Goal: Task Accomplishment & Management: Use online tool/utility

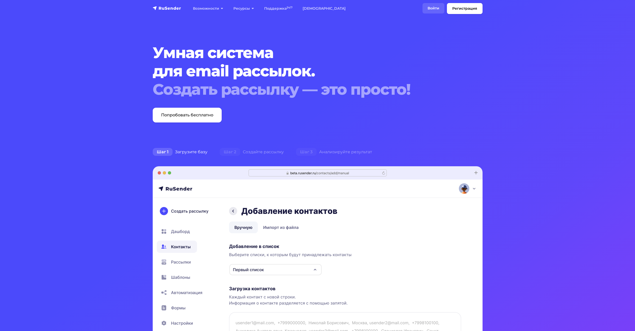
click at [438, 8] on link "Войти" at bounding box center [434, 8] width 22 height 10
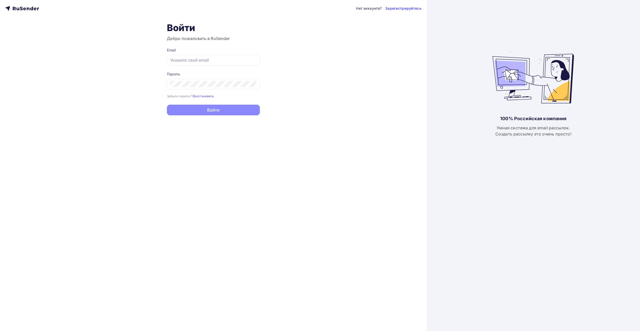
type input "[EMAIL_ADDRESS][DOMAIN_NAME]"
click at [220, 107] on button "Войти" at bounding box center [213, 110] width 93 height 11
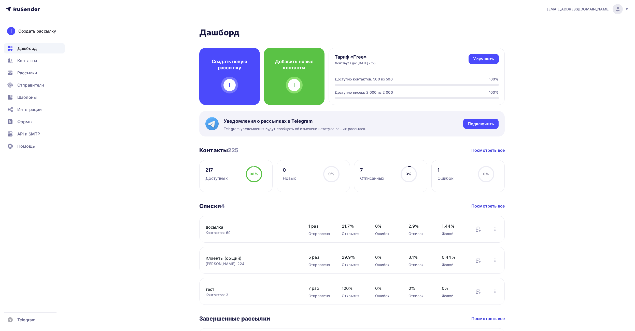
drag, startPoint x: 22, startPoint y: 70, endPoint x: 3, endPoint y: 70, distance: 18.8
click at [22, 70] on span "Рассылки" at bounding box center [27, 73] width 20 height 6
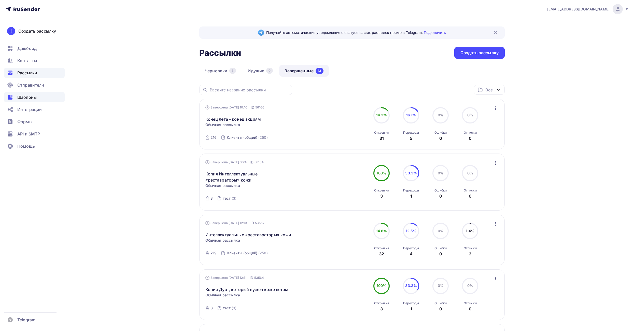
click at [34, 94] on span "Шаблоны" at bounding box center [26, 97] width 19 height 6
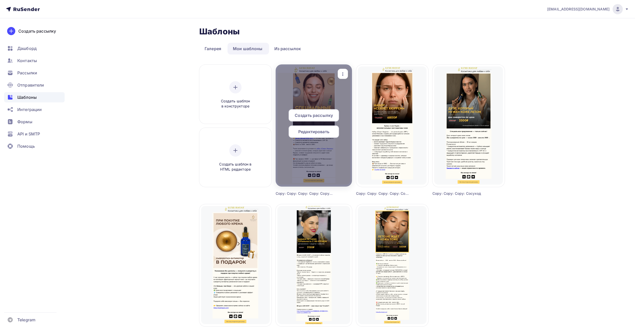
click at [346, 75] on icon "button" at bounding box center [343, 74] width 6 height 6
click at [355, 110] on div "Копировать" at bounding box center [366, 109] width 24 height 6
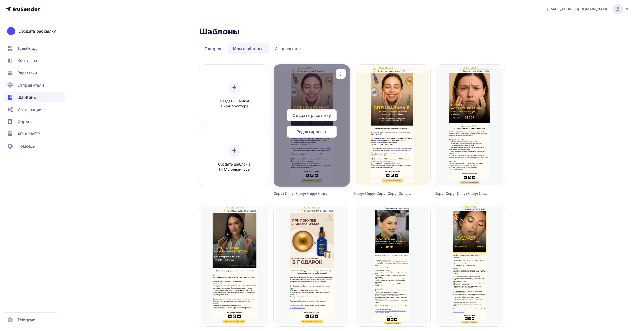
click at [310, 133] on span "Редактировать" at bounding box center [311, 132] width 31 height 6
